Goal: Task Accomplishment & Management: Manage account settings

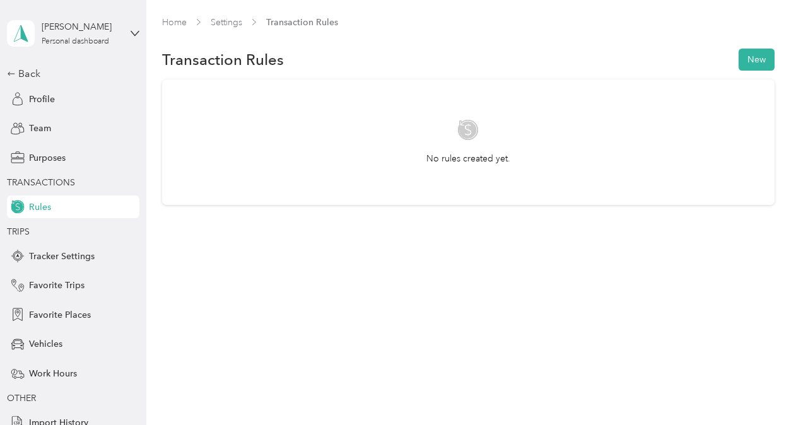
scroll to position [40, 0]
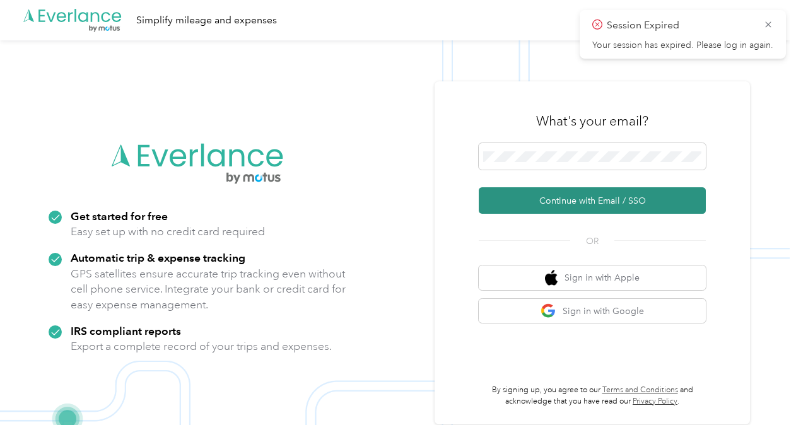
click at [540, 206] on button "Continue with Email / SSO" at bounding box center [592, 200] width 227 height 27
click at [547, 212] on button "Continue with Email / SSO" at bounding box center [592, 200] width 227 height 27
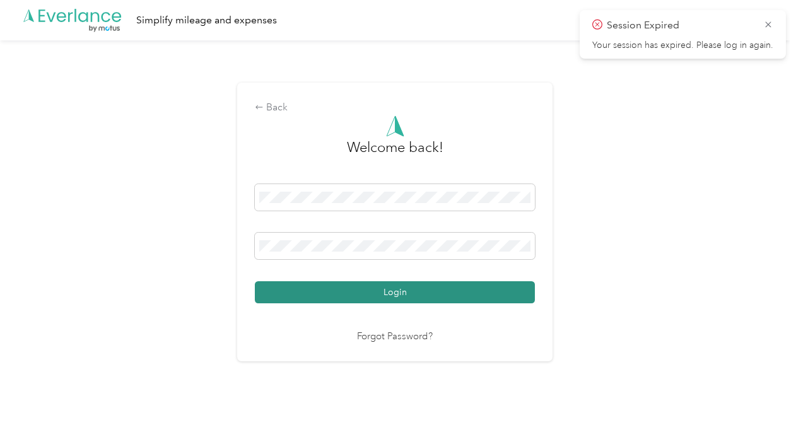
click at [413, 295] on button "Login" at bounding box center [395, 292] width 280 height 22
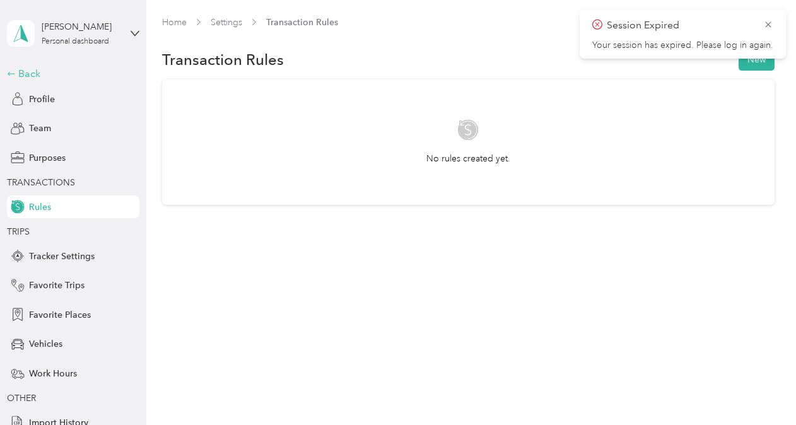
click at [14, 75] on div "Back" at bounding box center [70, 73] width 126 height 15
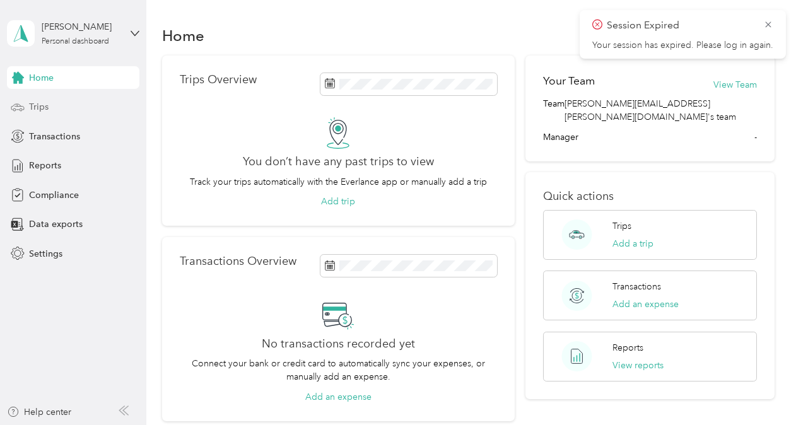
click at [34, 112] on span "Trips" at bounding box center [39, 106] width 20 height 13
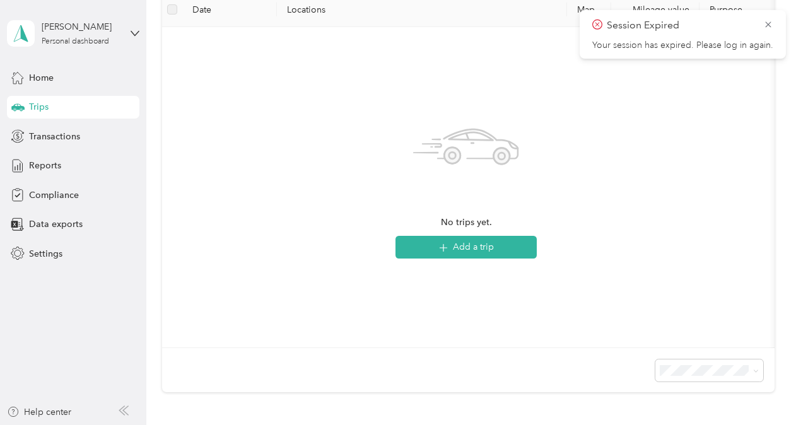
scroll to position [189, 0]
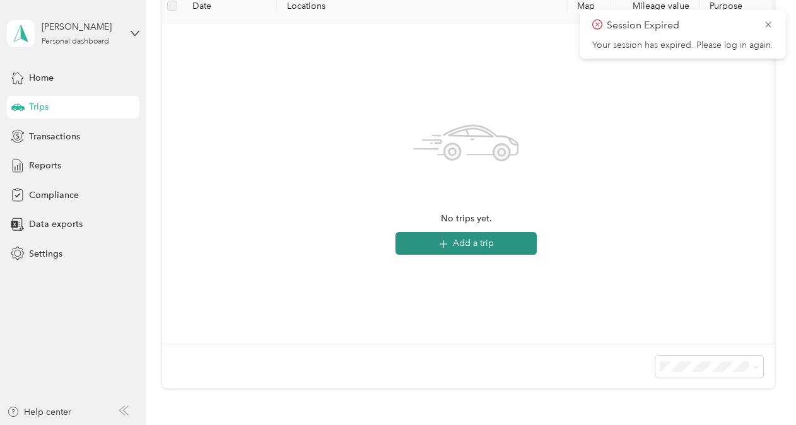
click at [495, 247] on button "Add a trip" at bounding box center [466, 243] width 141 height 23
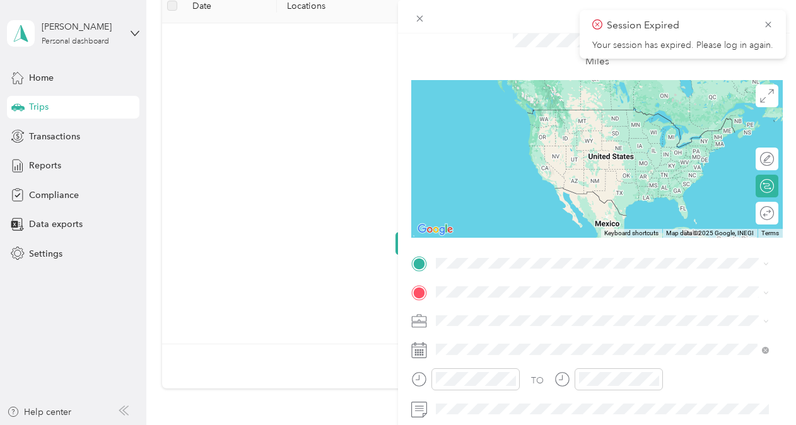
scroll to position [126, 0]
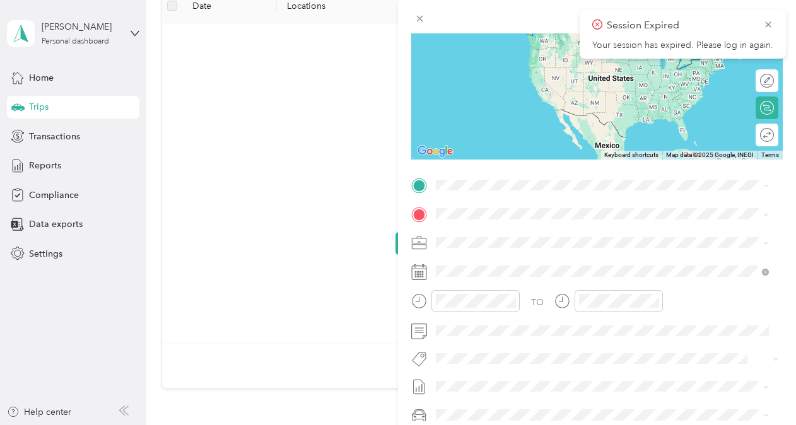
click at [420, 195] on div "TO Add photo" at bounding box center [597, 327] width 372 height 305
click at [457, 275] on div "Lego [STREET_ADDRESS][PERSON_NAME][US_STATE]" at bounding box center [603, 271] width 324 height 31
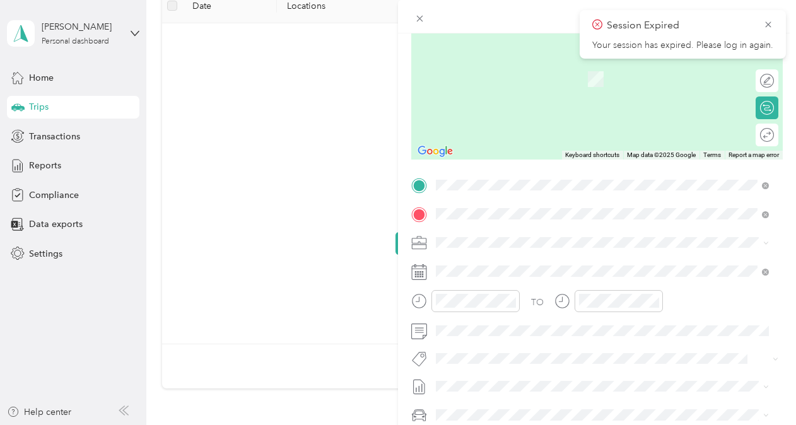
click at [586, 237] on span "[STREET_ADDRESS][US_STATE]" at bounding box center [523, 230] width 126 height 11
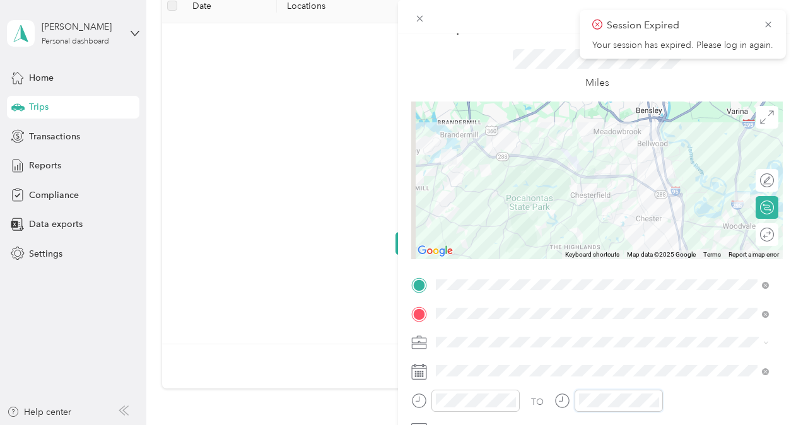
scroll to position [0, 0]
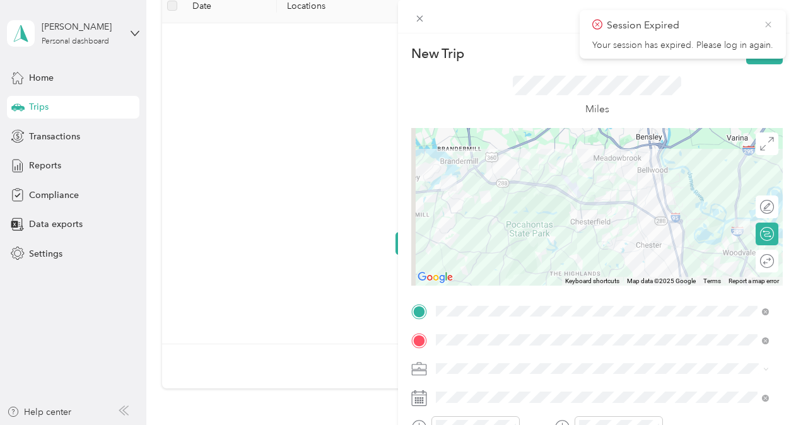
click at [769, 25] on icon at bounding box center [769, 24] width 10 height 11
click at [760, 58] on button "Save" at bounding box center [765, 53] width 37 height 22
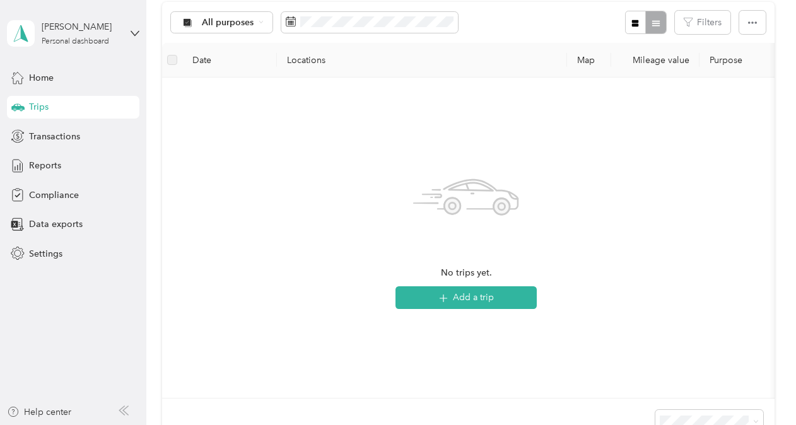
scroll to position [139, 0]
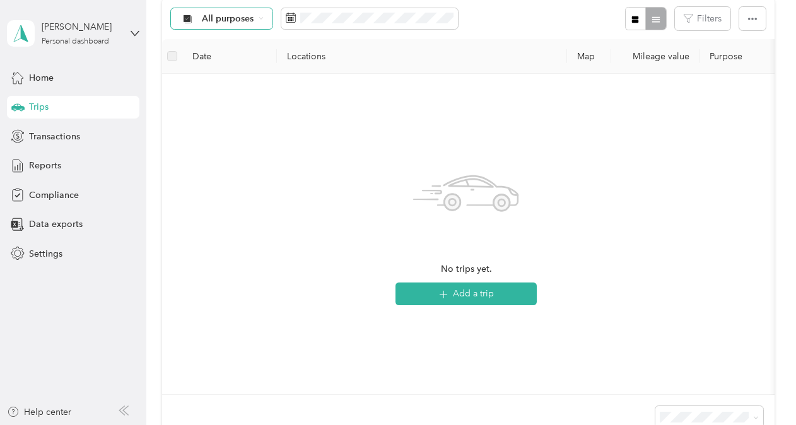
click at [233, 21] on span "All purposes" at bounding box center [228, 19] width 52 height 9
click at [331, 24] on span at bounding box center [369, 18] width 177 height 21
click at [468, 22] on div "All purposes Filters" at bounding box center [468, 18] width 613 height 41
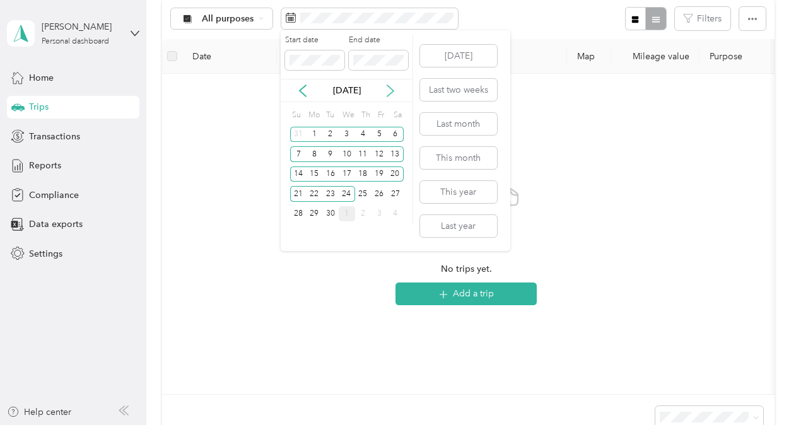
click at [387, 88] on icon at bounding box center [390, 91] width 13 height 13
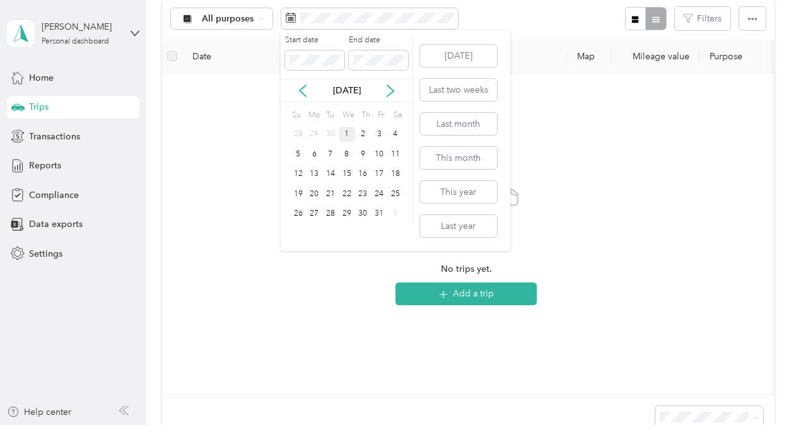
click at [343, 130] on div "1" at bounding box center [347, 135] width 16 height 16
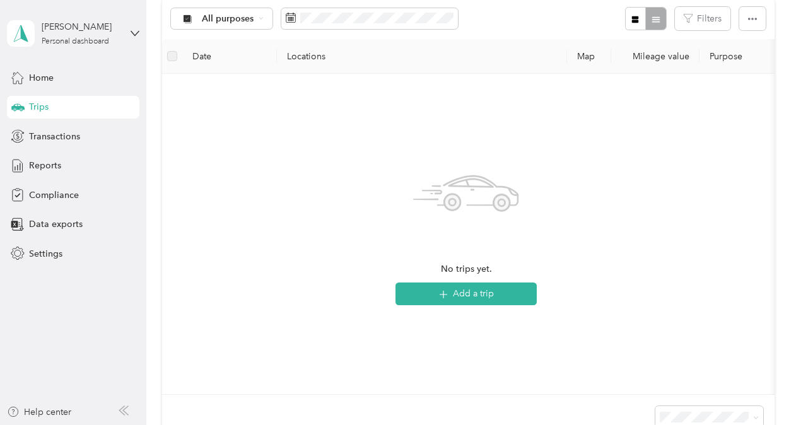
click at [557, 127] on div "No trips yet. Add a trip" at bounding box center [466, 234] width 589 height 300
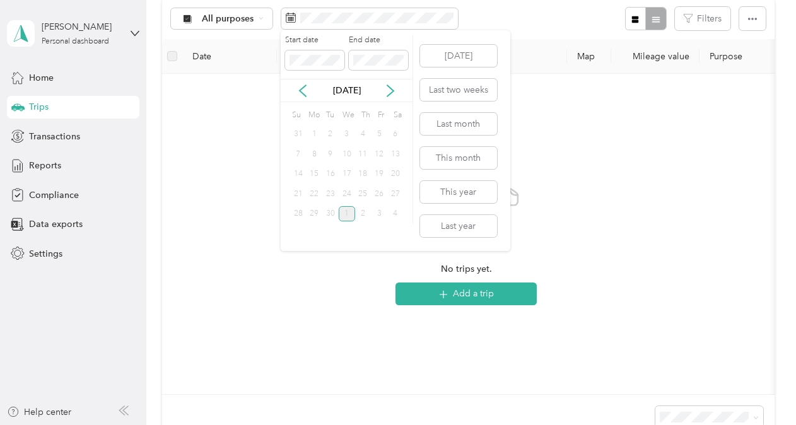
click at [300, 80] on div "Sep 2025" at bounding box center [347, 90] width 132 height 23
click at [304, 89] on icon at bounding box center [303, 91] width 13 height 13
click at [387, 92] on icon at bounding box center [390, 91] width 13 height 13
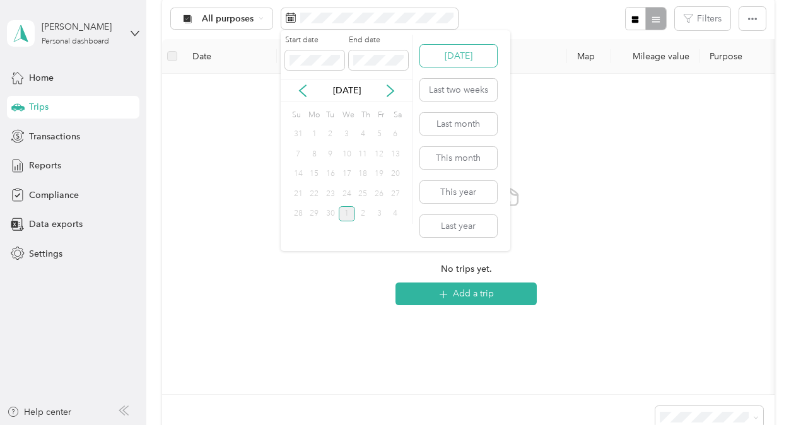
click at [454, 56] on button "Today" at bounding box center [458, 56] width 77 height 22
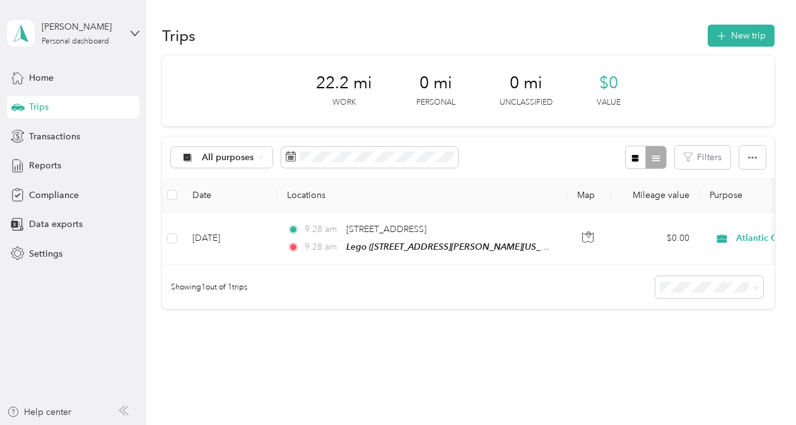
click at [317, 144] on div "All purposes Filters" at bounding box center [468, 157] width 613 height 41
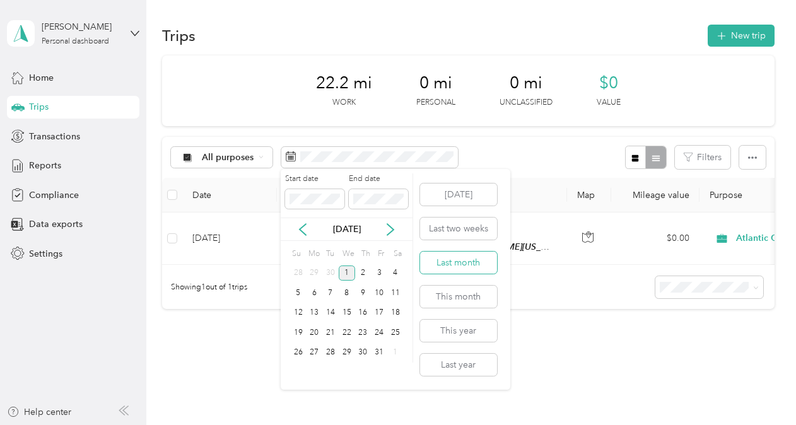
click at [460, 260] on button "Last month" at bounding box center [458, 263] width 77 height 22
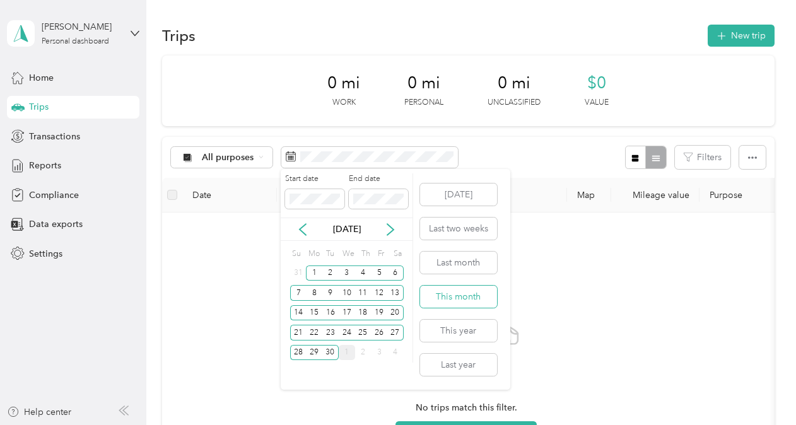
click at [464, 290] on button "This month" at bounding box center [458, 297] width 77 height 22
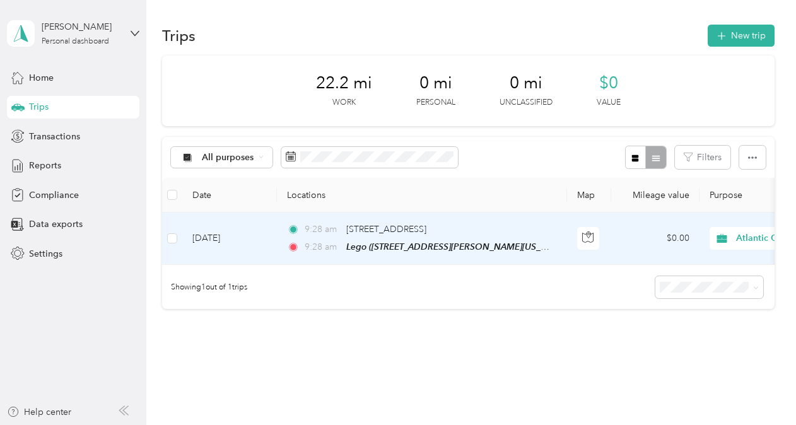
scroll to position [0, 352]
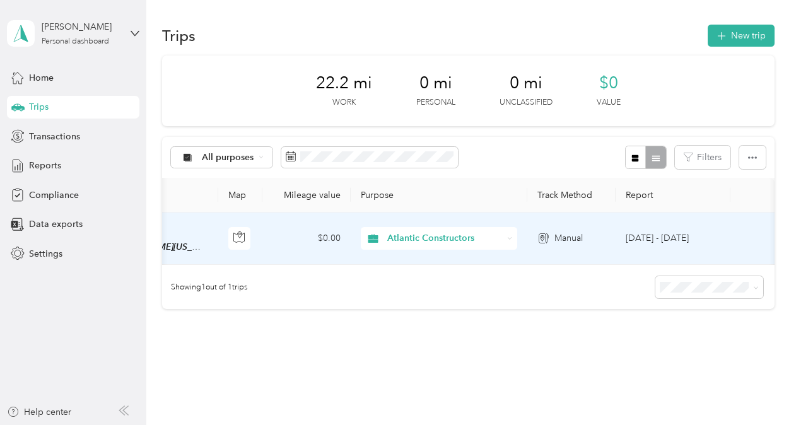
click at [468, 232] on span "Atlantic Constructors" at bounding box center [444, 239] width 115 height 14
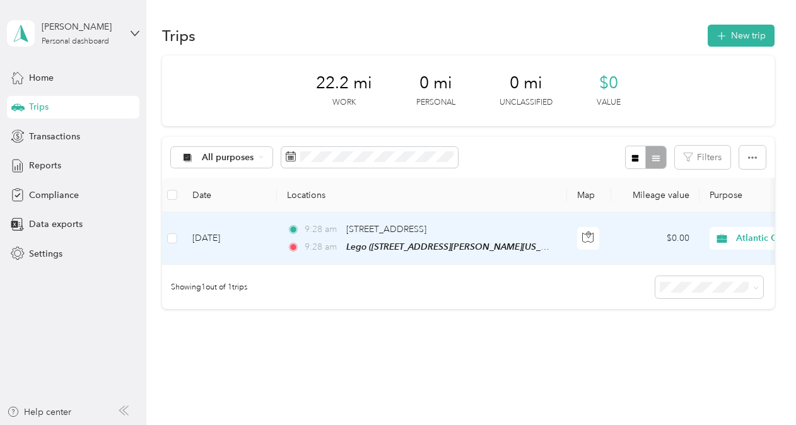
click at [179, 238] on td at bounding box center [172, 239] width 20 height 52
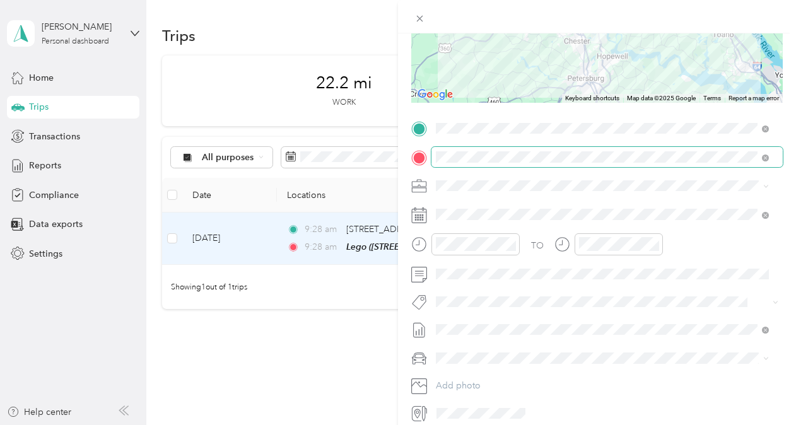
scroll to position [237, 0]
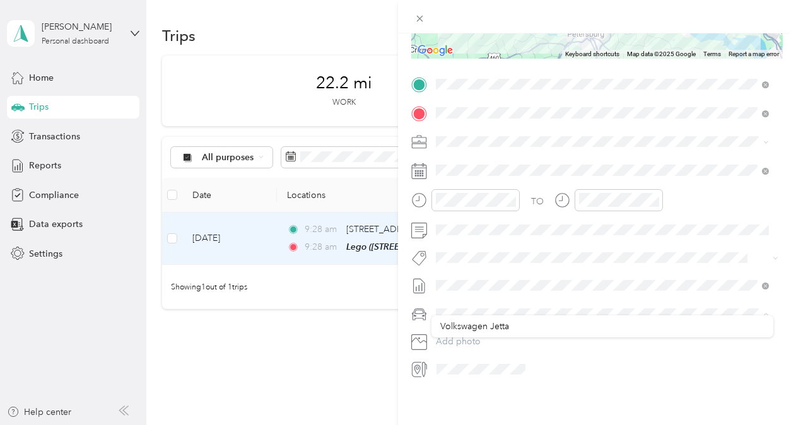
click at [519, 304] on span at bounding box center [608, 314] width 352 height 20
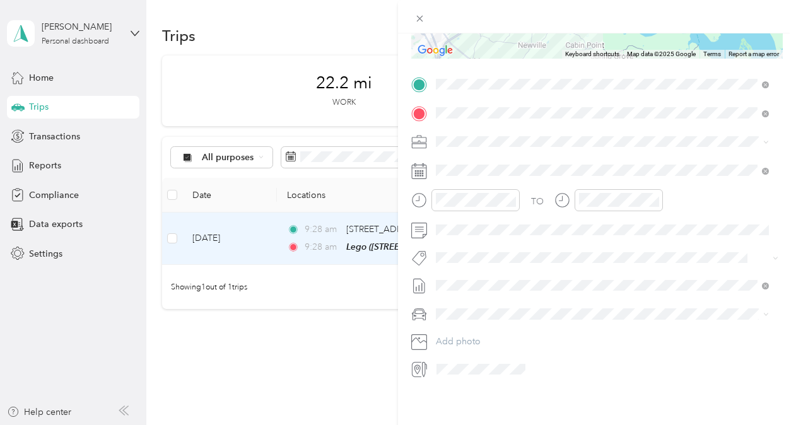
click at [43, 86] on div "Trip details Save This trip cannot be edited because it is either under review,…" at bounding box center [398, 212] width 796 height 425
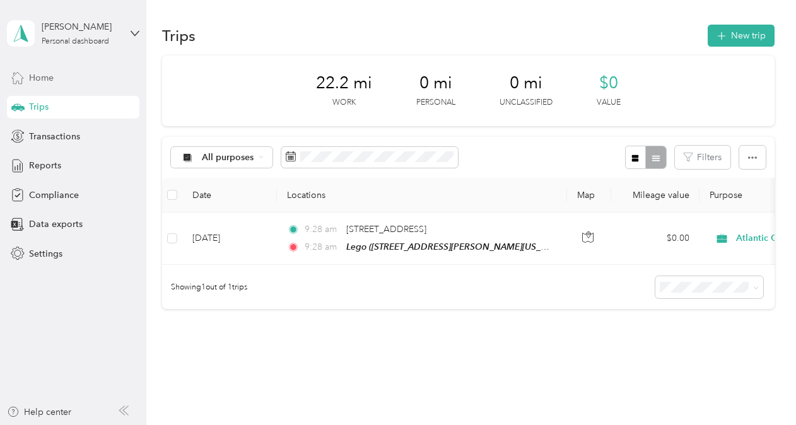
click at [40, 78] on span "Home" at bounding box center [41, 77] width 25 height 13
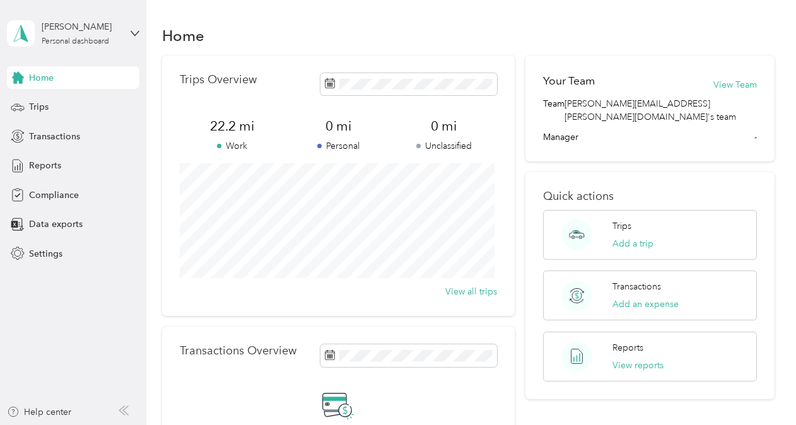
click at [37, 179] on div "Home Trips Transactions Reports Compliance Data exports Settings" at bounding box center [73, 165] width 133 height 199
click at [40, 194] on span "Compliance" at bounding box center [54, 195] width 50 height 13
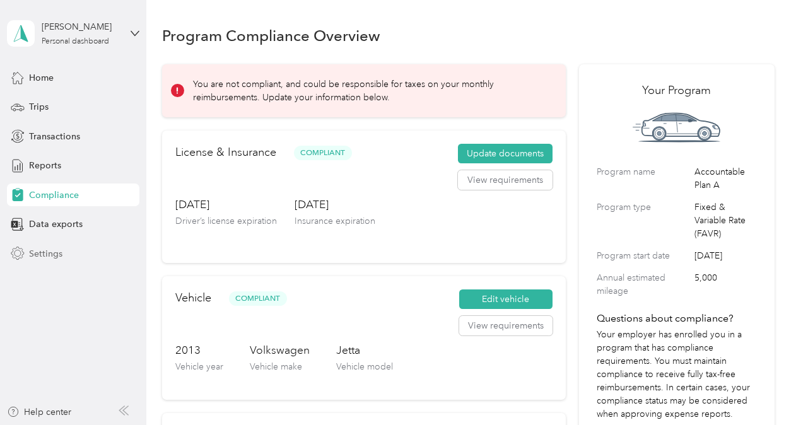
click at [66, 263] on div "Settings" at bounding box center [73, 253] width 133 height 23
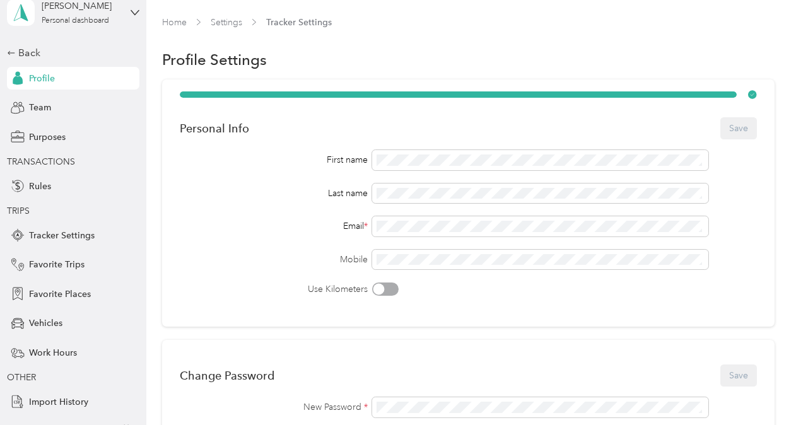
scroll to position [40, 0]
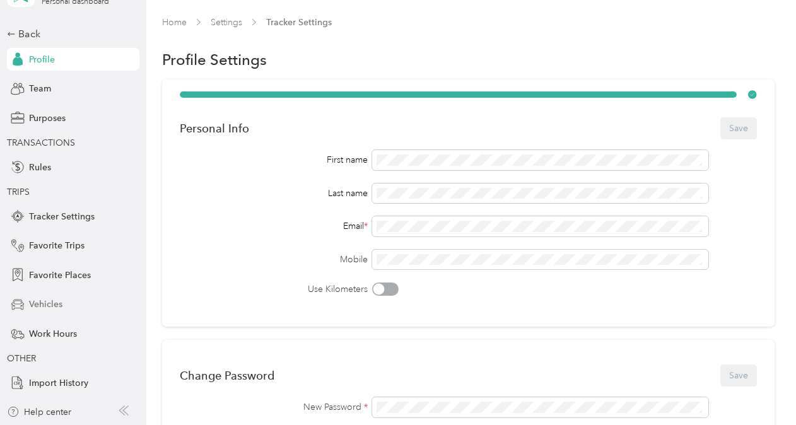
click at [44, 304] on span "Vehicles" at bounding box center [45, 304] width 33 height 13
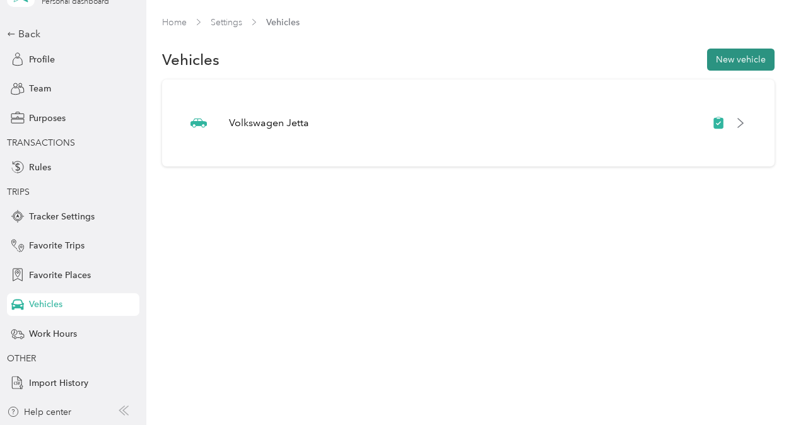
click at [735, 56] on button "New vehicle" at bounding box center [741, 60] width 68 height 22
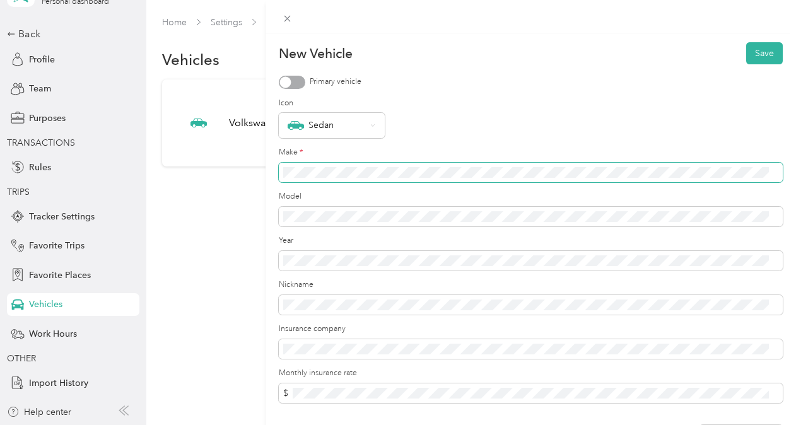
scroll to position [122, 0]
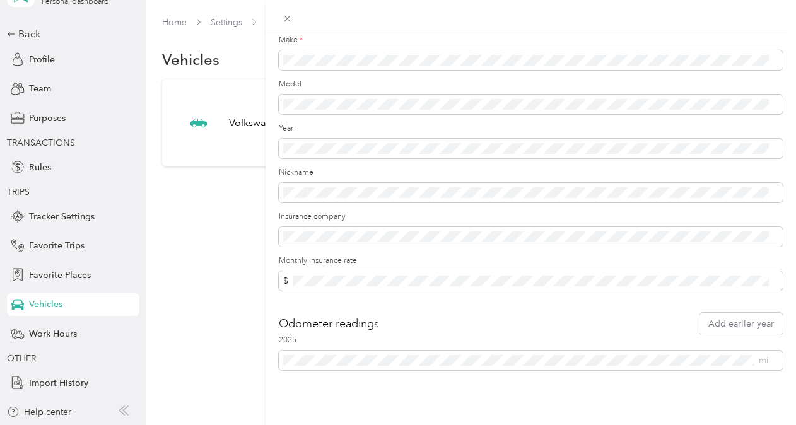
click at [404, 324] on div "Odometer readings Add earlier year" at bounding box center [531, 324] width 504 height 22
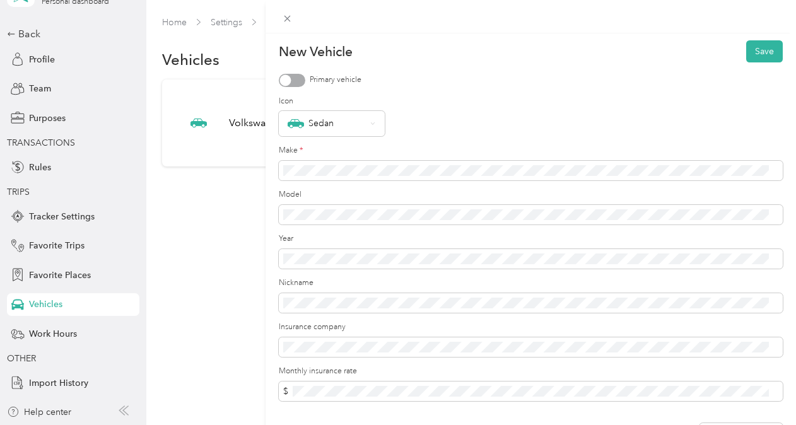
scroll to position [0, 0]
click at [757, 61] on button "Save" at bounding box center [765, 53] width 37 height 22
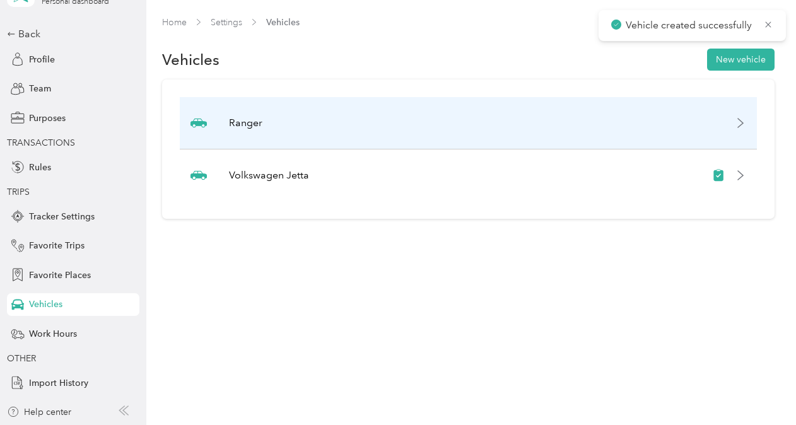
click at [475, 120] on div "Ranger" at bounding box center [468, 123] width 577 height 52
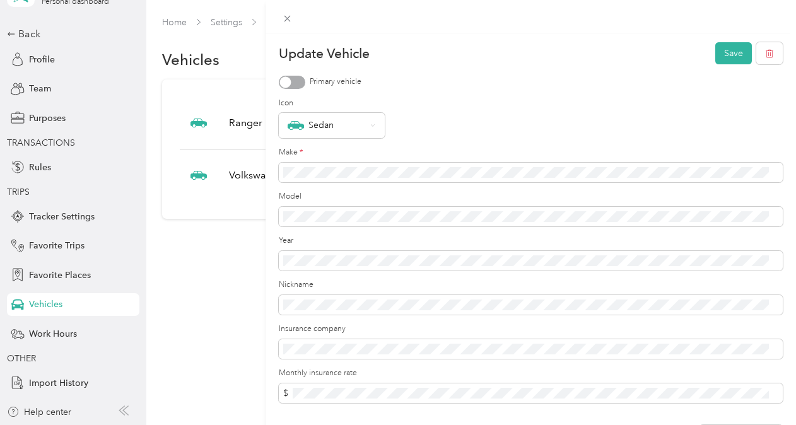
click at [290, 76] on div at bounding box center [292, 82] width 27 height 13
click at [718, 52] on button "Save" at bounding box center [734, 53] width 37 height 22
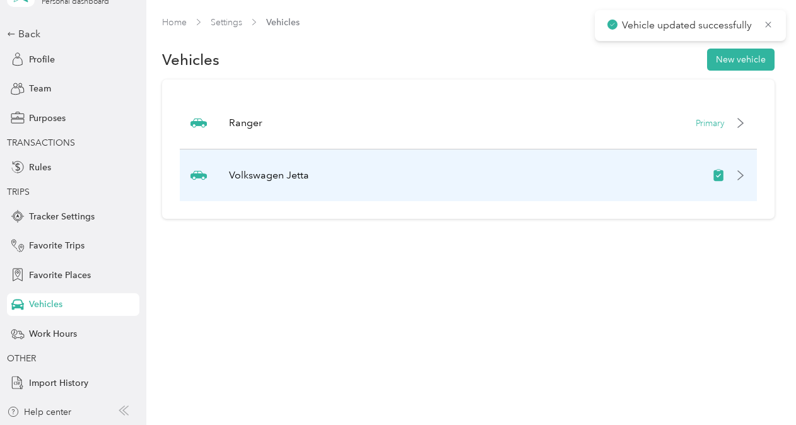
click at [396, 173] on div "Volkswagen Jetta" at bounding box center [468, 176] width 577 height 52
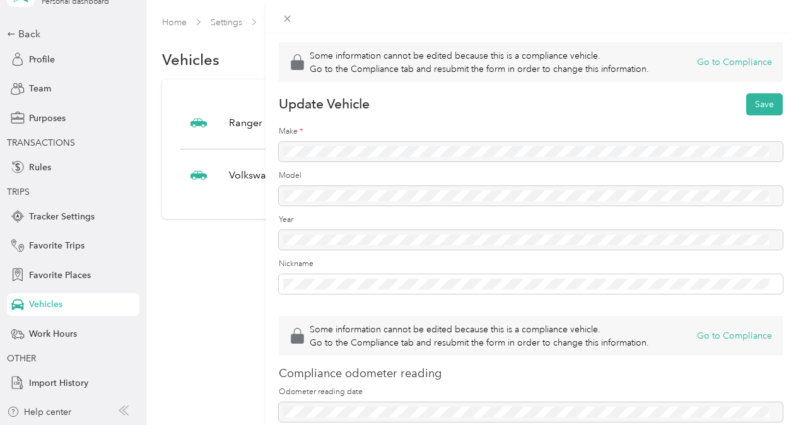
click at [239, 228] on div "Some information cannot be edited because this is a compliance vehicle. Go to t…" at bounding box center [398, 212] width 796 height 425
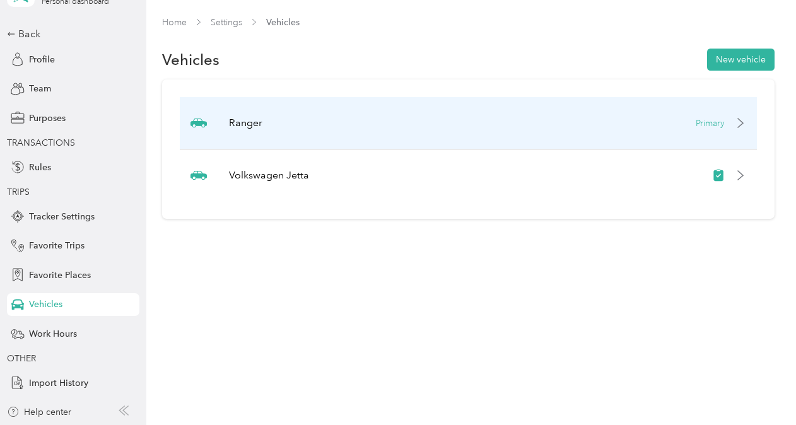
click at [442, 118] on div "Ranger Primary" at bounding box center [468, 123] width 577 height 52
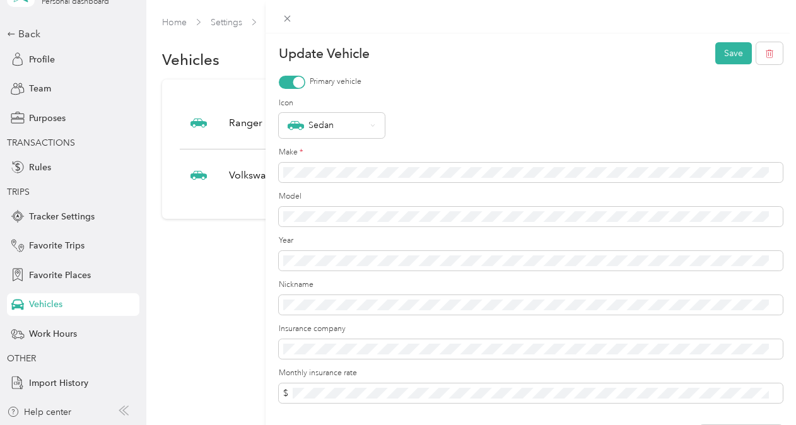
click at [204, 216] on div "Update Vehicle Save Primary vehicle Icon Sedan Make * Model Year Nickname Insur…" at bounding box center [398, 212] width 796 height 425
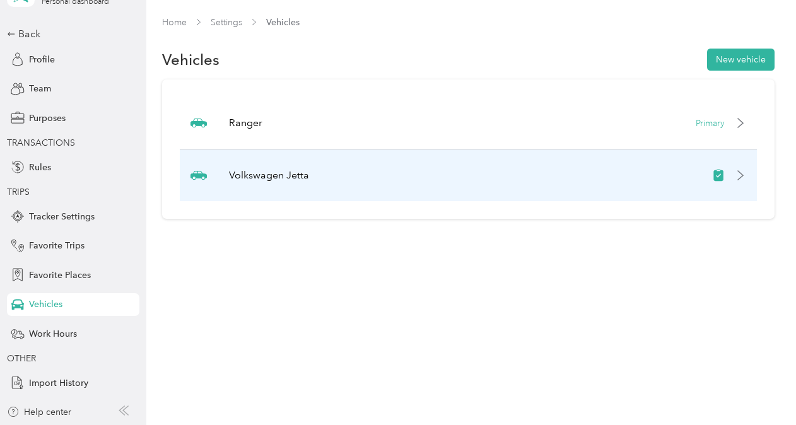
click at [240, 175] on p "Volkswagen Jetta" at bounding box center [269, 175] width 80 height 15
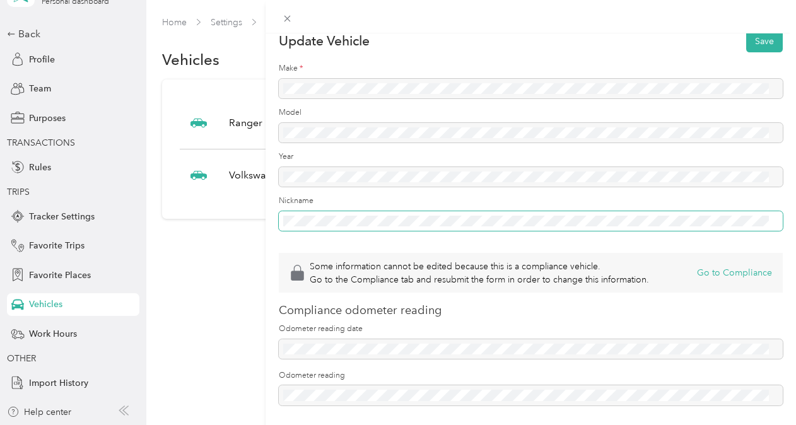
scroll to position [107, 0]
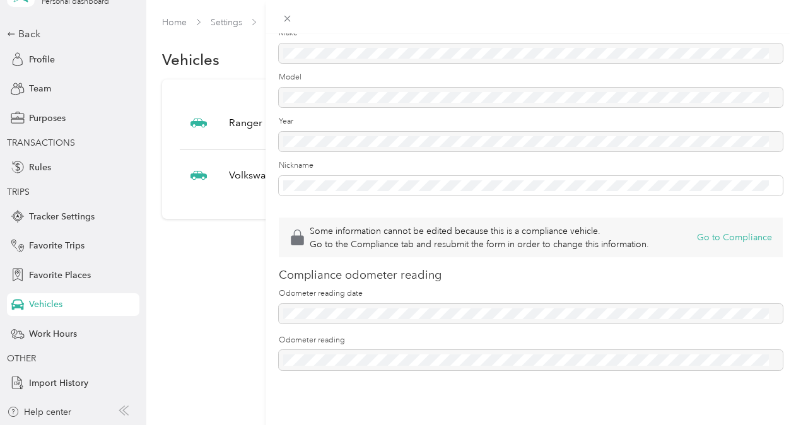
click at [401, 218] on div "Some information cannot be edited because this is a compliance vehicle. Go to t…" at bounding box center [531, 238] width 504 height 40
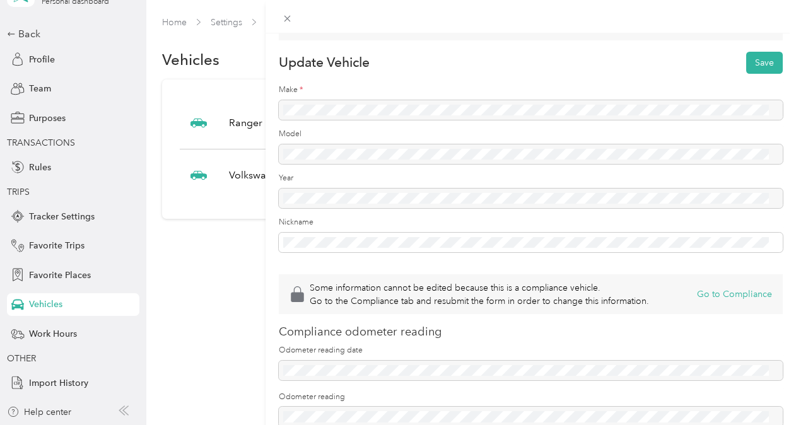
scroll to position [0, 0]
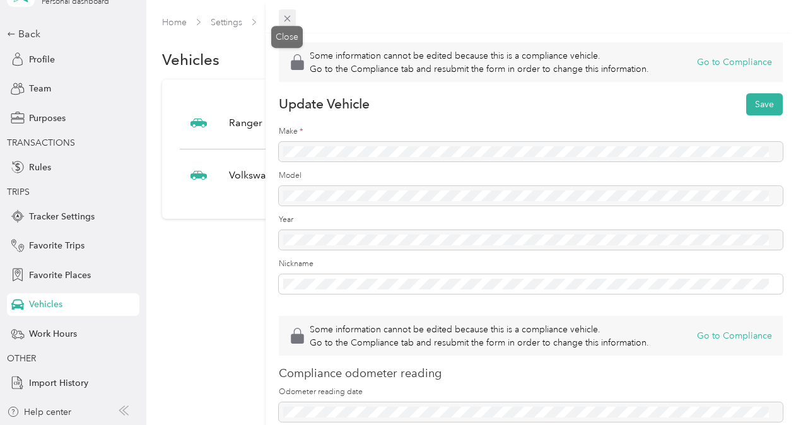
click at [289, 15] on icon at bounding box center [287, 18] width 11 height 11
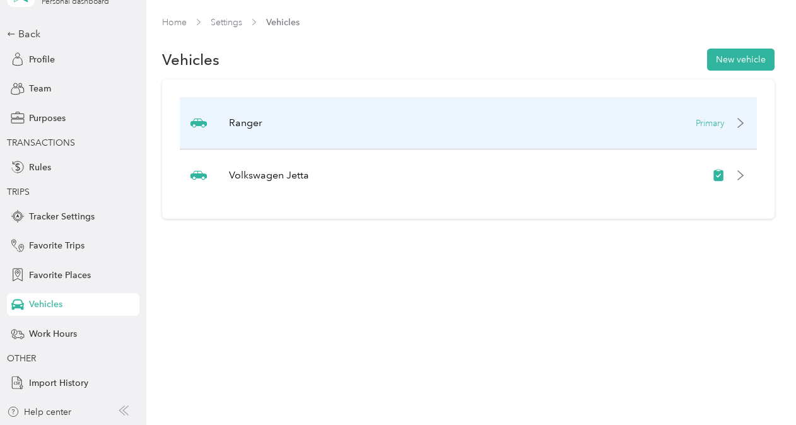
click at [264, 101] on div "Ranger Primary" at bounding box center [468, 123] width 577 height 52
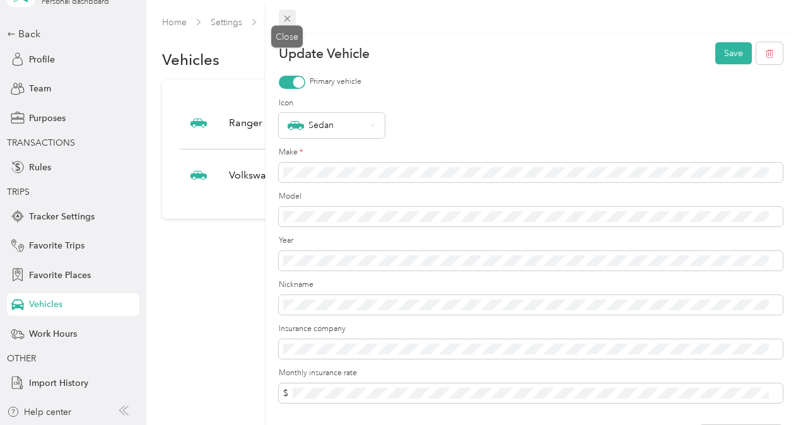
click at [294, 19] on span at bounding box center [288, 18] width 18 height 18
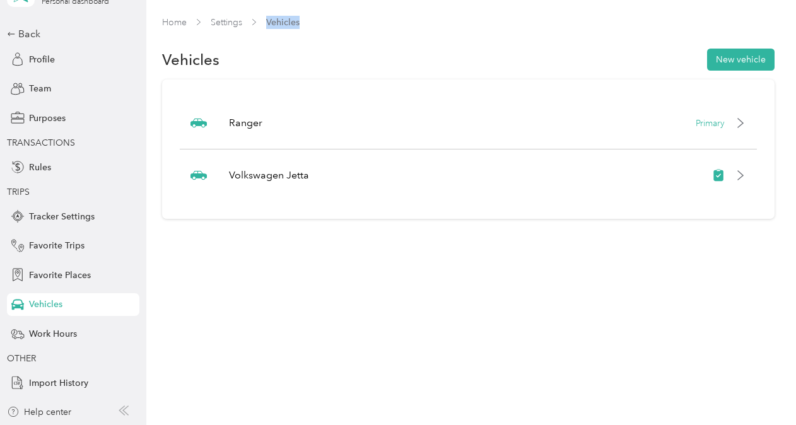
click at [293, 19] on span "Vehicles" at bounding box center [282, 22] width 33 height 13
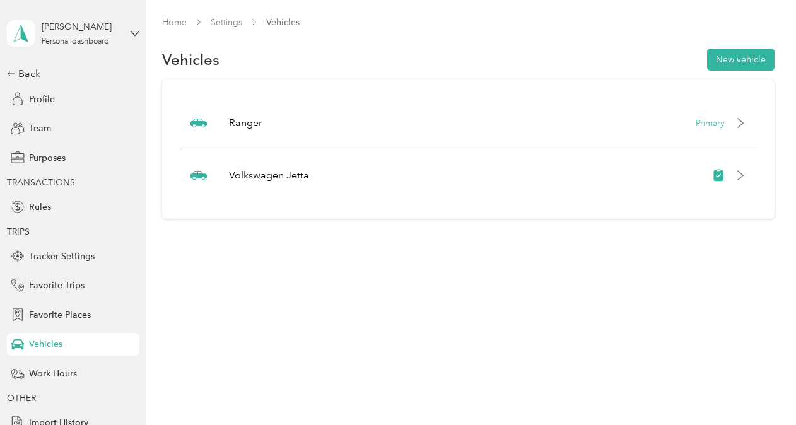
click at [28, 83] on div "Back Profile Team Purposes TRANSACTIONS Rules TRIPS Tracker Settings Favorite T…" at bounding box center [73, 250] width 133 height 368
click at [30, 80] on div "Back" at bounding box center [70, 73] width 126 height 15
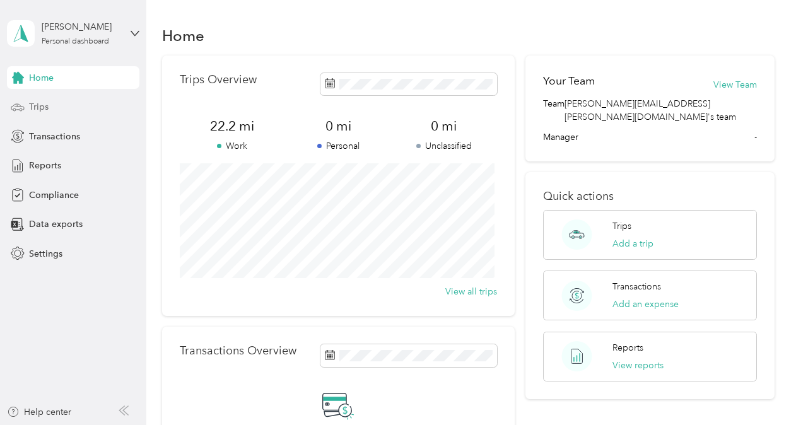
click at [32, 110] on span "Trips" at bounding box center [39, 106] width 20 height 13
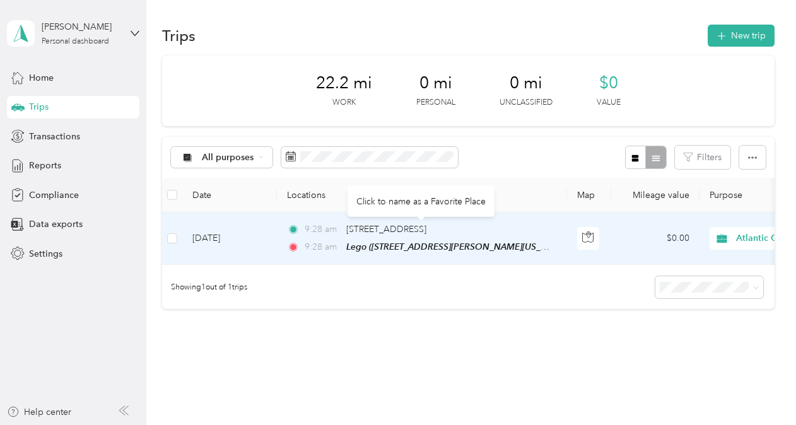
click at [427, 235] on div "6510 Harbour View Court, Midlothian" at bounding box center [386, 230] width 80 height 14
click at [212, 235] on td "Oct 1, 2025" at bounding box center [229, 239] width 95 height 52
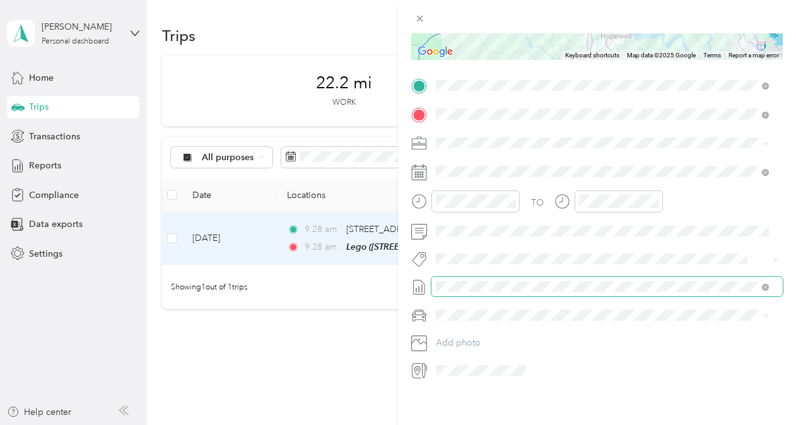
scroll to position [237, 0]
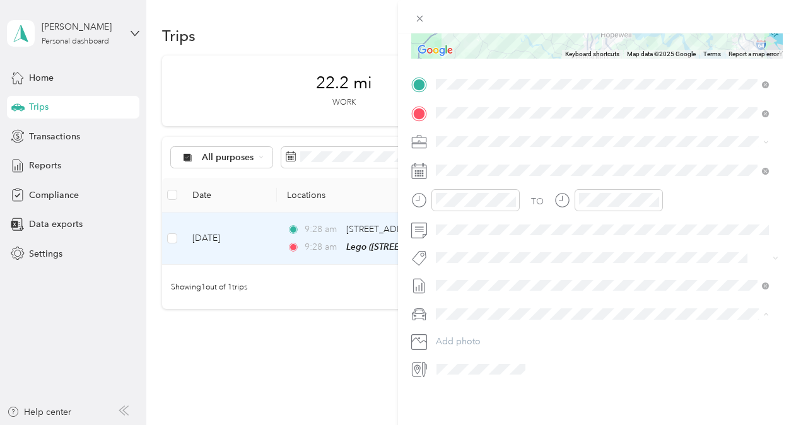
click at [474, 321] on div "Ranger" at bounding box center [603, 326] width 324 height 13
click at [471, 254] on span at bounding box center [597, 257] width 331 height 13
click at [659, 234] on div "TO Add photo" at bounding box center [597, 226] width 372 height 305
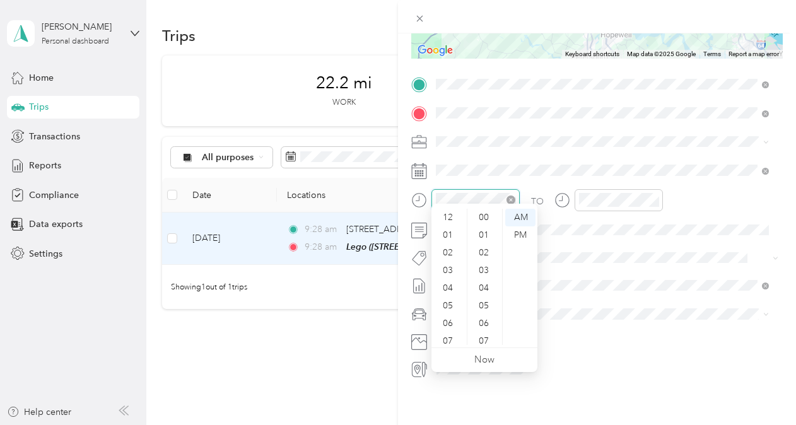
scroll to position [76, 0]
click at [376, 185] on div "Trip details Save This trip cannot be edited because it is either under review,…" at bounding box center [398, 212] width 796 height 425
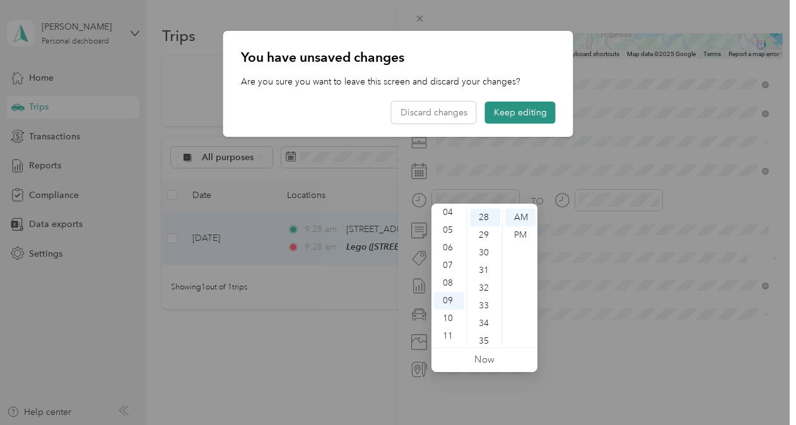
click at [518, 112] on button "Keep editing" at bounding box center [520, 113] width 71 height 22
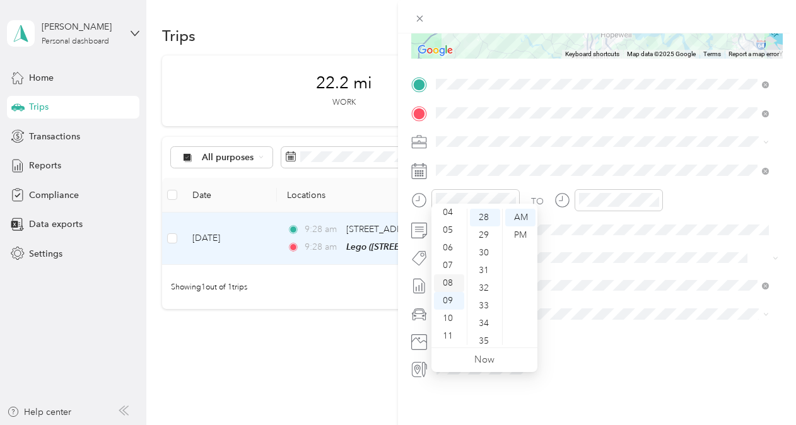
click at [457, 278] on div "08" at bounding box center [449, 284] width 30 height 18
click at [483, 299] on div "40" at bounding box center [485, 304] width 30 height 18
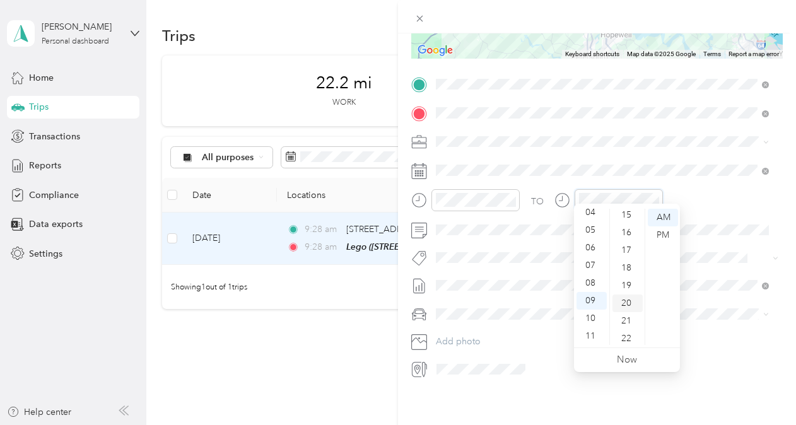
scroll to position [242, 0]
click at [629, 242] on div "15" at bounding box center [628, 241] width 30 height 18
click at [703, 282] on span at bounding box center [608, 286] width 352 height 20
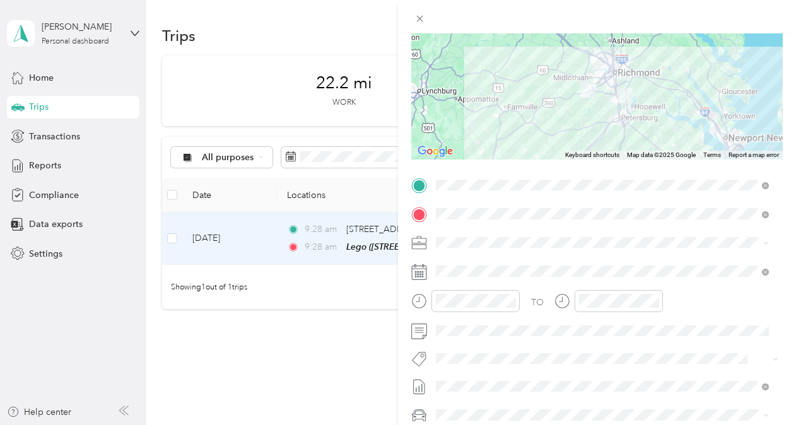
scroll to position [0, 0]
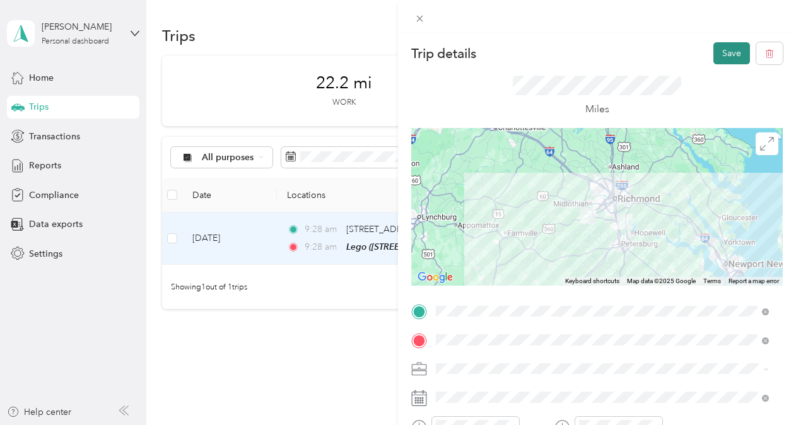
click at [731, 48] on button "Save" at bounding box center [732, 53] width 37 height 22
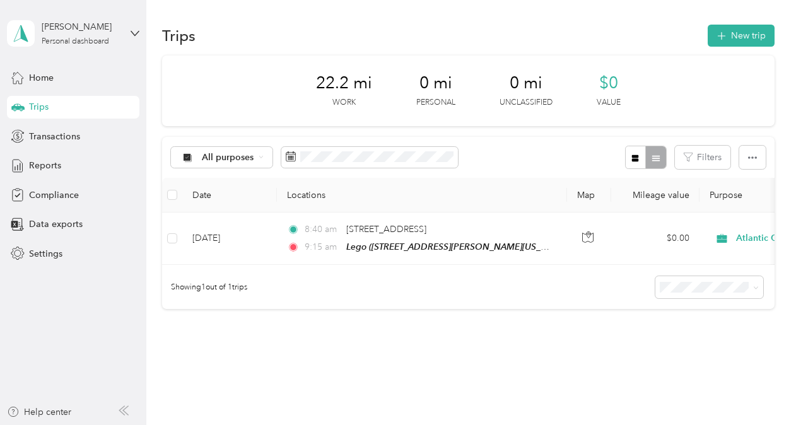
click at [48, 64] on div "Nathan H. Campbell Personal dashboard Home Trips Transactions Reports Complianc…" at bounding box center [73, 132] width 133 height 265
click at [54, 69] on div "Home" at bounding box center [73, 77] width 133 height 23
